Goal: Information Seeking & Learning: Stay updated

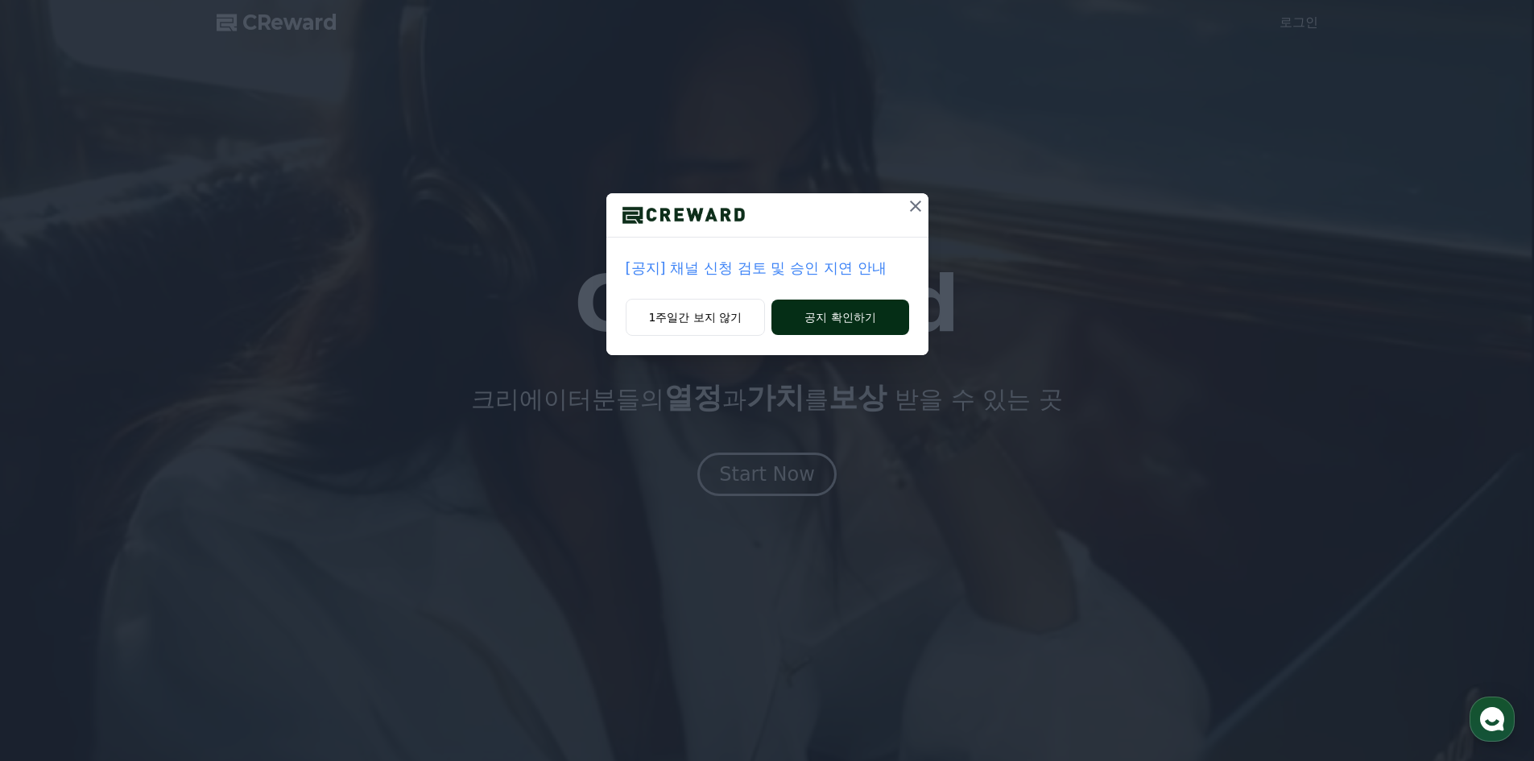
click at [837, 312] on button "공지 확인하기" at bounding box center [839, 317] width 137 height 35
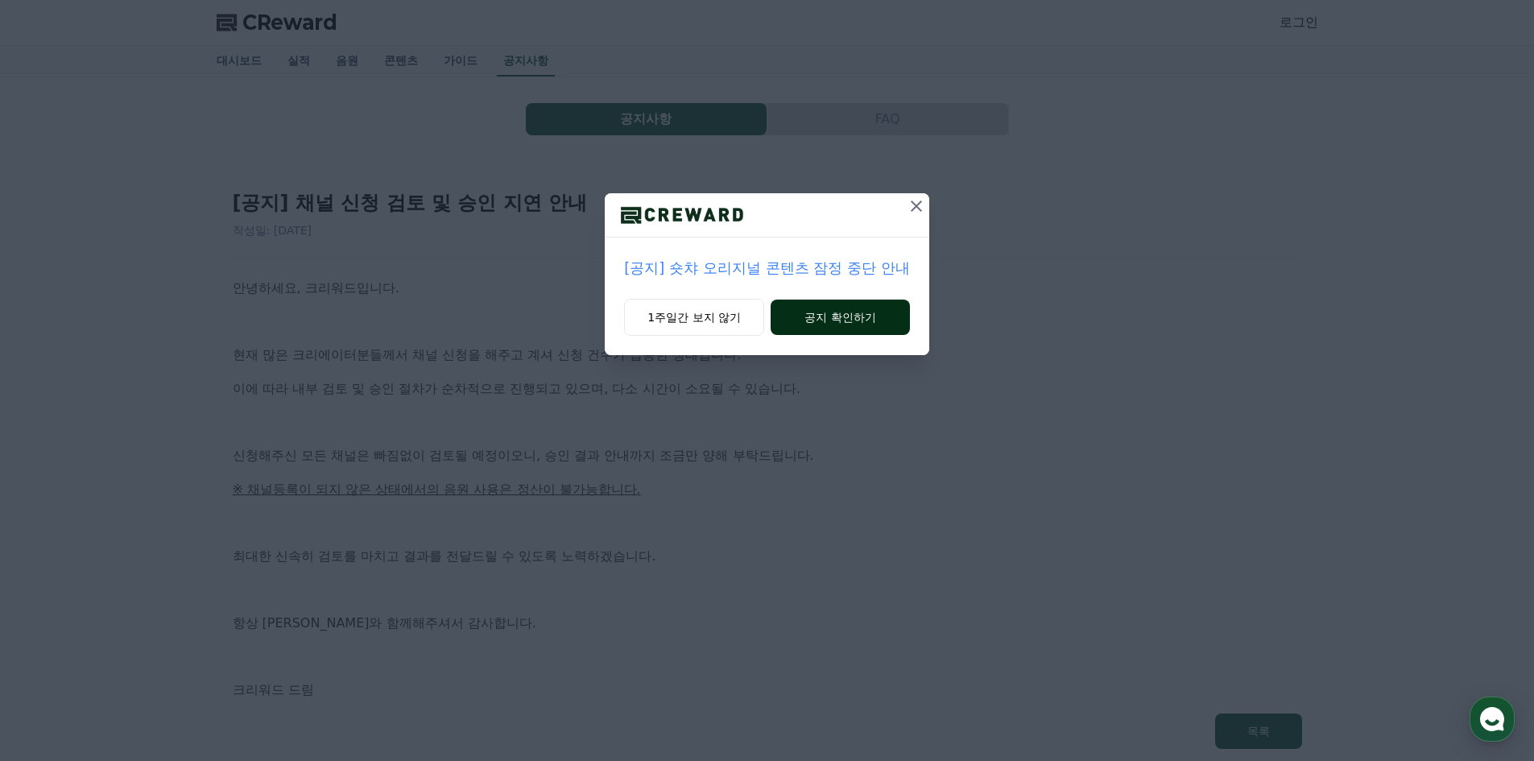
click at [837, 314] on button "공지 확인하기" at bounding box center [840, 317] width 139 height 35
